Goal: Check status: Check status

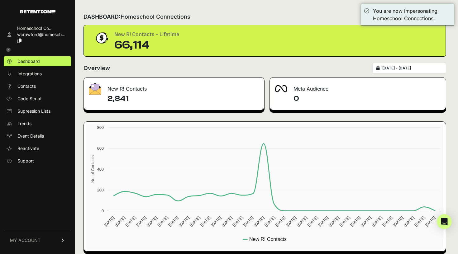
click at [397, 71] on div "2025-07-28 - 2025-08-27" at bounding box center [409, 68] width 74 height 11
type input "2025-07-28"
type input "[DATE]"
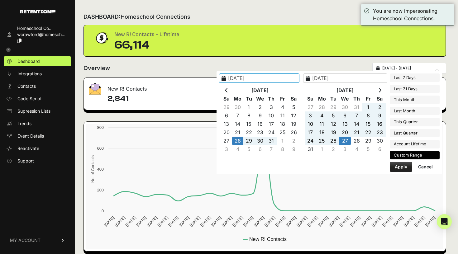
click at [415, 67] on input "2025-07-28 - 2025-08-27" at bounding box center [412, 68] width 60 height 5
type input "[DATE]"
type input "2025-07-27"
type input "[DATE]"
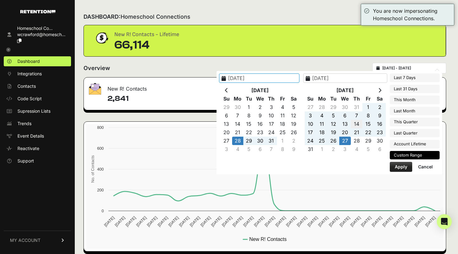
type input "2025-07-28"
type input "[DATE]"
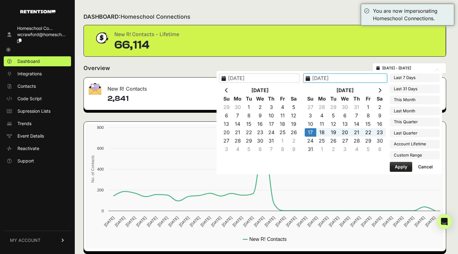
type input "[DATE]"
type input "2025-04-01"
type input "2025-06-30"
type input "[DATE]"
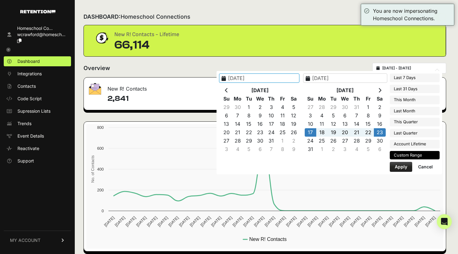
type input "[DATE]"
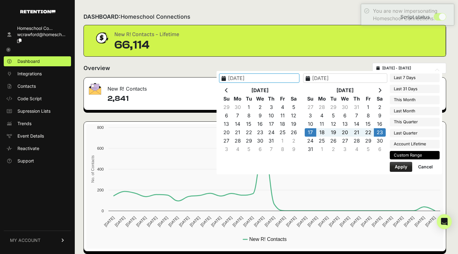
click at [395, 163] on button "Apply" at bounding box center [400, 167] width 22 height 10
type input "[DATE] - [DATE]"
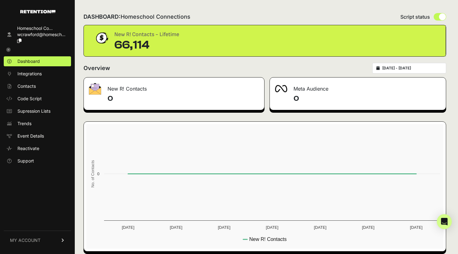
click at [393, 73] on div "[DATE] - [DATE]" at bounding box center [409, 68] width 74 height 11
type input "[DATE]"
type input "2025-08-23"
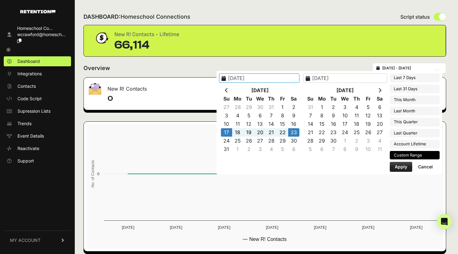
click at [395, 70] on input "2025-08-17 - 2025-08-23" at bounding box center [412, 68] width 60 height 5
type input "2025-08-01"
type input "2025-08-31"
type input "[DATE]"
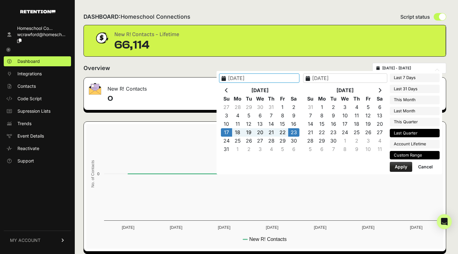
type input "[DATE]"
type input "2025-08-23"
type input "[DATE]"
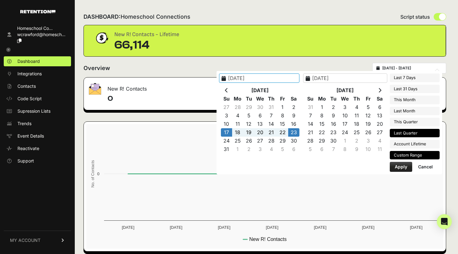
type input "2025-08-23"
type input "[DATE]"
type input "2025-08-23"
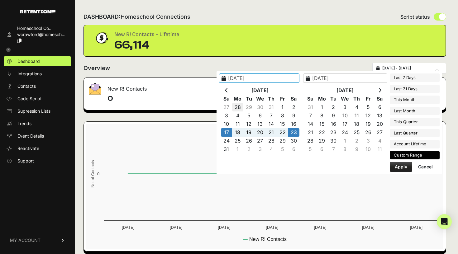
type input "2025-07-28"
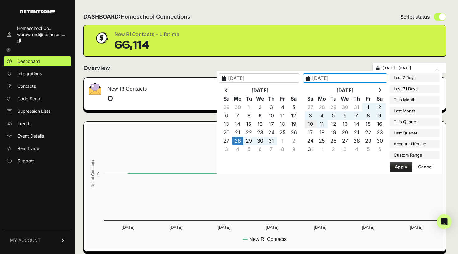
type input "[DATE]"
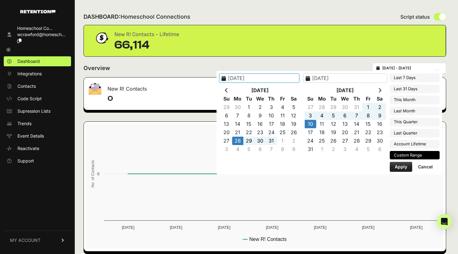
type input "2025-07-28"
click at [401, 166] on button "Apply" at bounding box center [400, 167] width 22 height 10
type input "2025-07-28 - 2025-08-10"
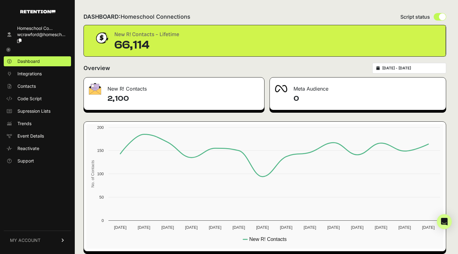
type input "[DATE]"
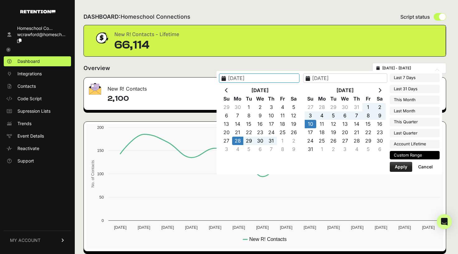
click at [402, 66] on input "2025-07-28 - 2025-08-10" at bounding box center [412, 68] width 60 height 5
type input "[DATE]"
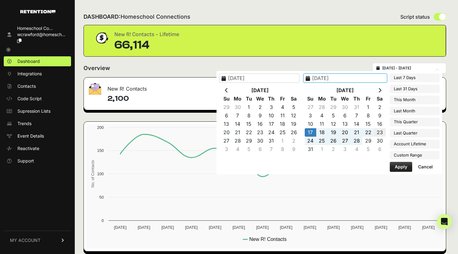
type input "2025-08-23"
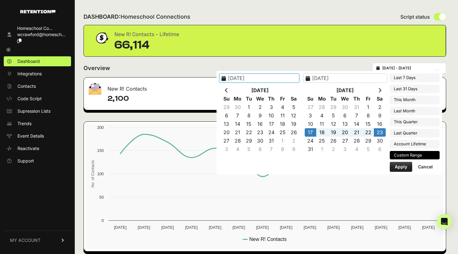
type input "2022-07-09"
type input "[DATE]"
type input "2025-08-23"
click at [399, 164] on button "Apply" at bounding box center [400, 167] width 22 height 10
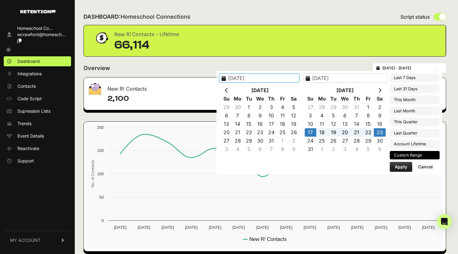
type input "2025-08-17 - 2025-08-23"
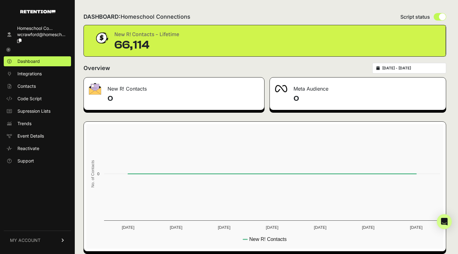
type input "[DATE]"
click at [388, 68] on input "[DATE] - [DATE]" at bounding box center [412, 68] width 60 height 5
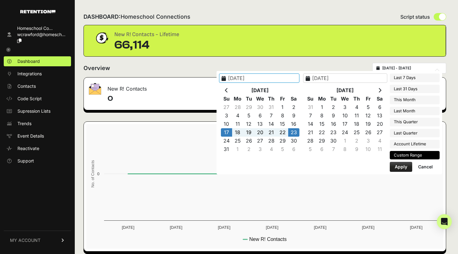
type input "[DATE]"
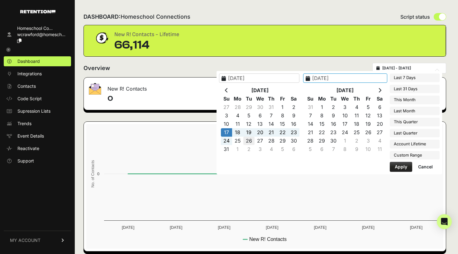
type input "[DATE]"
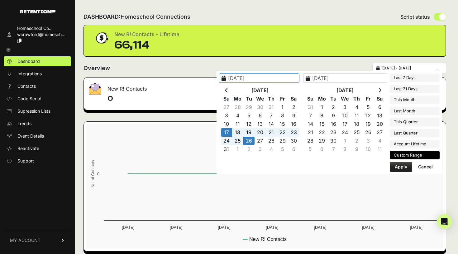
type input "[DATE]"
click at [403, 166] on button "Apply" at bounding box center [400, 167] width 22 height 10
type input "[DATE] - [DATE]"
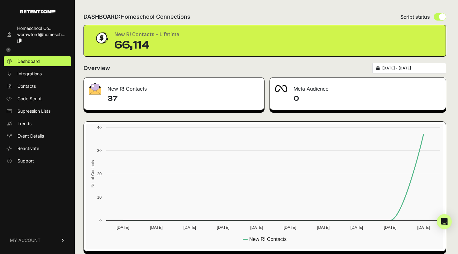
type input "[DATE]"
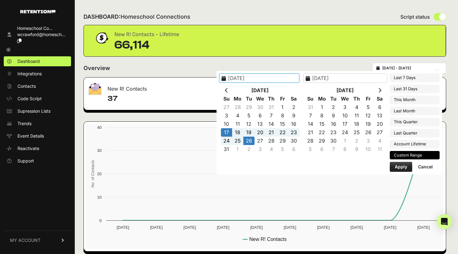
click at [404, 70] on input "[DATE] - [DATE]" at bounding box center [412, 68] width 60 height 5
type input "[DATE]"
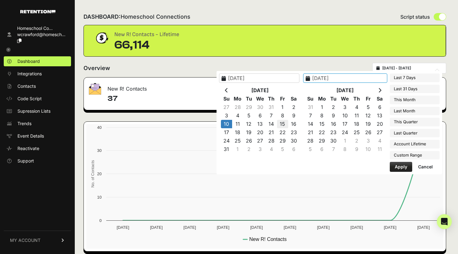
type input "[DATE]"
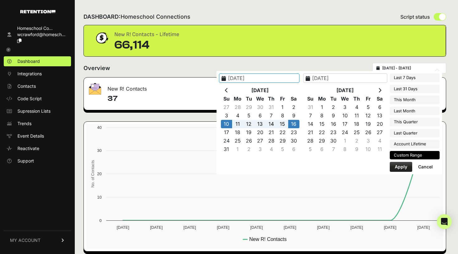
type input "[DATE]"
click at [394, 164] on button "Apply" at bounding box center [400, 167] width 22 height 10
type input "[DATE] - [DATE]"
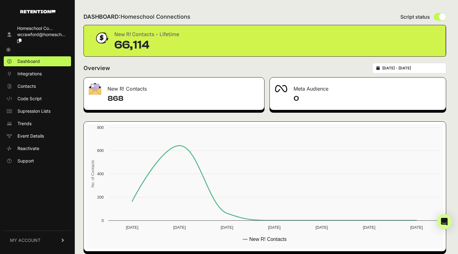
type input "[DATE]"
click at [406, 69] on input "[DATE] - [DATE]" at bounding box center [412, 68] width 60 height 5
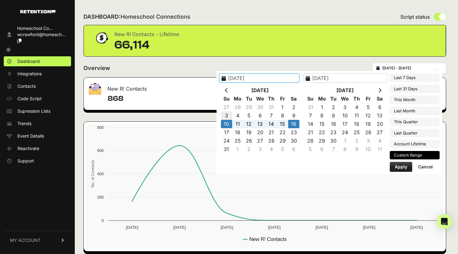
type input "2025-08-03"
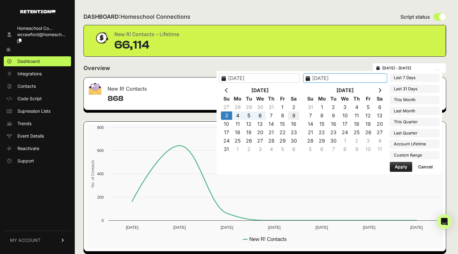
type input "2025-08-09"
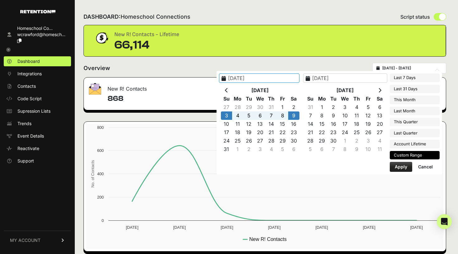
type input "2025-08-03"
click at [392, 166] on button "Apply" at bounding box center [400, 167] width 22 height 10
type input "2025-08-03 - 2025-08-09"
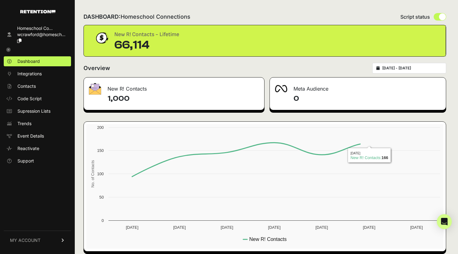
type input "2025-08-03"
type input "2025-08-09"
click at [406, 70] on input "2025-08-03 - 2025-08-09" at bounding box center [412, 68] width 60 height 5
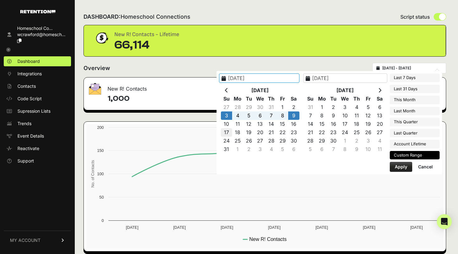
type input "[DATE]"
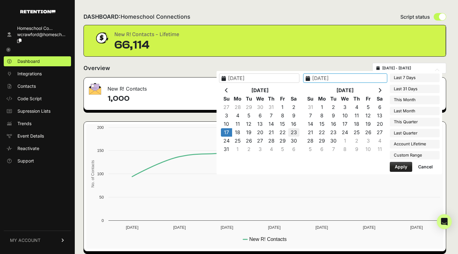
type input "2025-08-23"
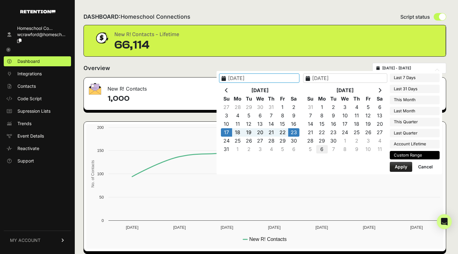
type input "[DATE]"
click at [394, 168] on button "Apply" at bounding box center [400, 167] width 22 height 10
type input "2025-08-17 - 2025-08-23"
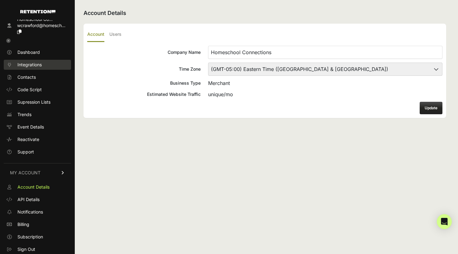
scroll to position [10, 0]
click at [40, 27] on span "Homeschool Co... wcrawford@homesch..." at bounding box center [42, 24] width 51 height 19
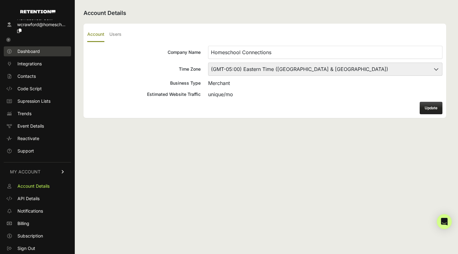
click at [36, 54] on link "Dashboard" at bounding box center [37, 51] width 67 height 10
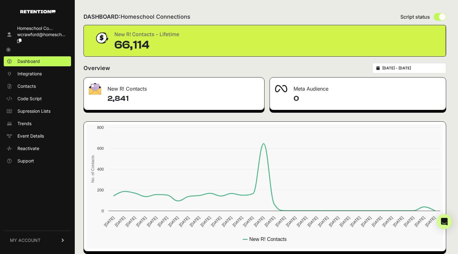
click at [393, 64] on div "[DATE] - [DATE]" at bounding box center [409, 68] width 74 height 11
type input "[DATE]"
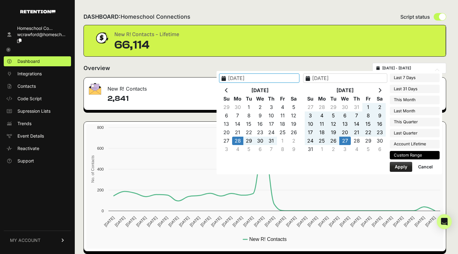
click at [394, 69] on input "[DATE] - [DATE]" at bounding box center [412, 68] width 60 height 5
type input "[DATE]"
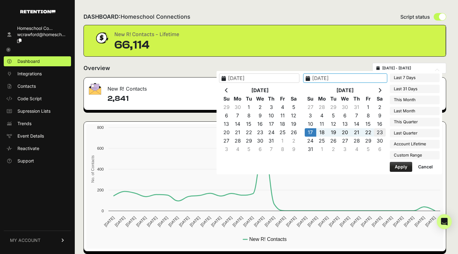
type input "[DATE]"
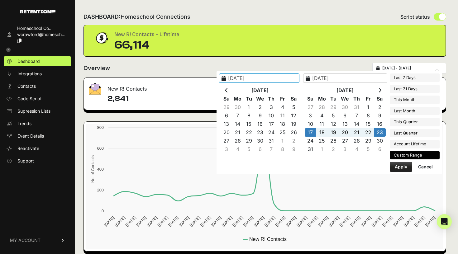
type input "[DATE]"
click at [397, 166] on button "Apply" at bounding box center [400, 167] width 22 height 10
type input "[DATE] - [DATE]"
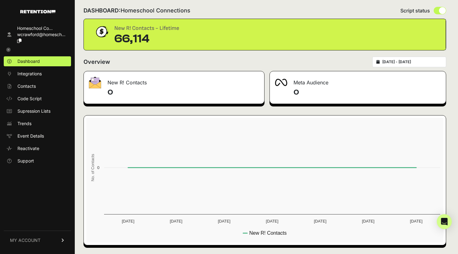
scroll to position [6, 0]
type input "2025-08-17"
type input "2025-08-23"
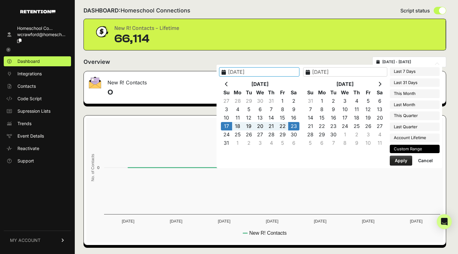
click at [415, 59] on input "2025-08-17 - 2025-08-23" at bounding box center [412, 61] width 60 height 5
type input "2025-08-20"
type input "2025-08-26"
type input "2025-07-27"
type input "2025-08-26"
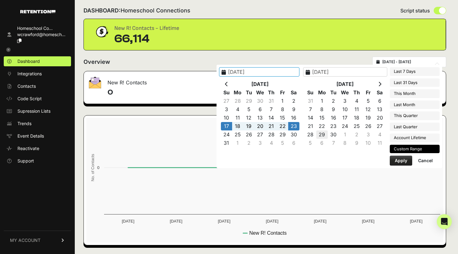
type input "2025-08-17"
type input "2025-08-23"
type input "[DATE]"
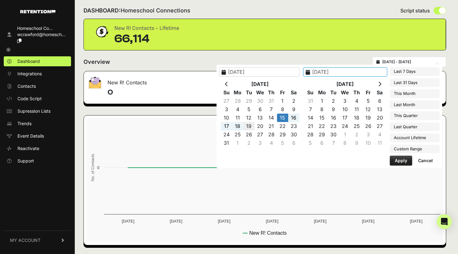
type input "[DATE]"
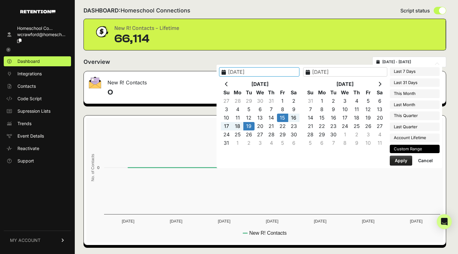
type input "[DATE]"
click at [399, 158] on button "Apply" at bounding box center [400, 161] width 22 height 10
type input "2025-08-15 - 2025-08-19"
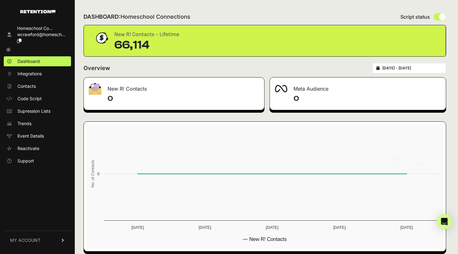
type input "[DATE]"
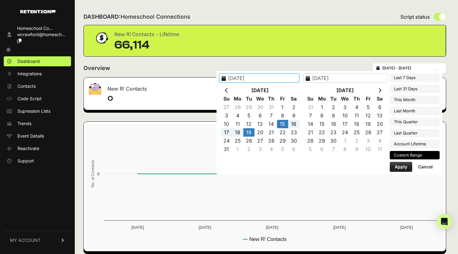
click at [392, 69] on input "[DATE] - [DATE]" at bounding box center [412, 68] width 60 height 5
type input "[DATE]"
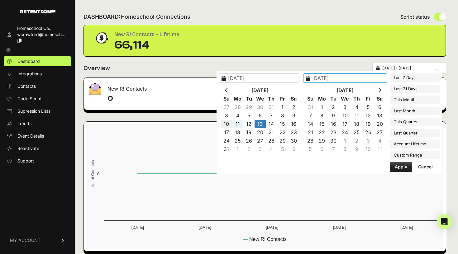
type input "[DATE]"
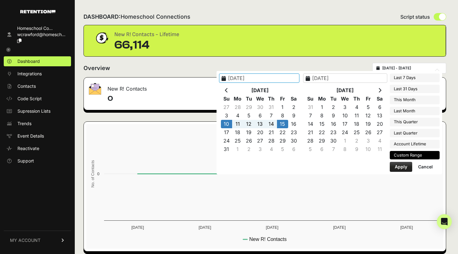
type input "[DATE]"
click at [397, 166] on button "Apply" at bounding box center [400, 167] width 22 height 10
type input "[DATE] - [DATE]"
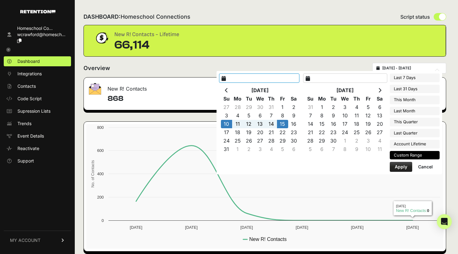
type input "[DATE]"
click at [395, 69] on input "[DATE] - [DATE]" at bounding box center [412, 68] width 60 height 5
type input "[DATE]"
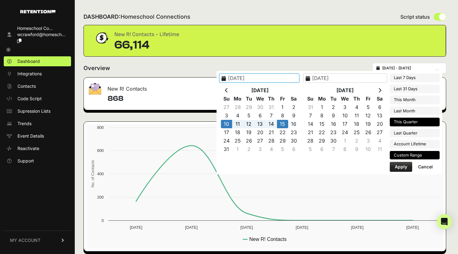
type input "[DATE]"
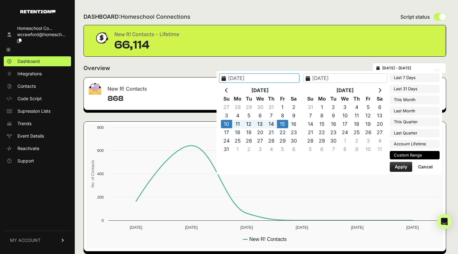
type input "[DATE]"
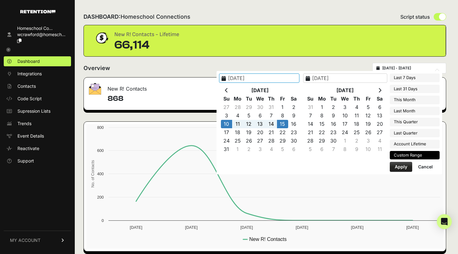
type input "[DATE]"
click at [421, 167] on button "Cancel" at bounding box center [425, 167] width 25 height 10
